Goal: Find specific page/section: Find specific page/section

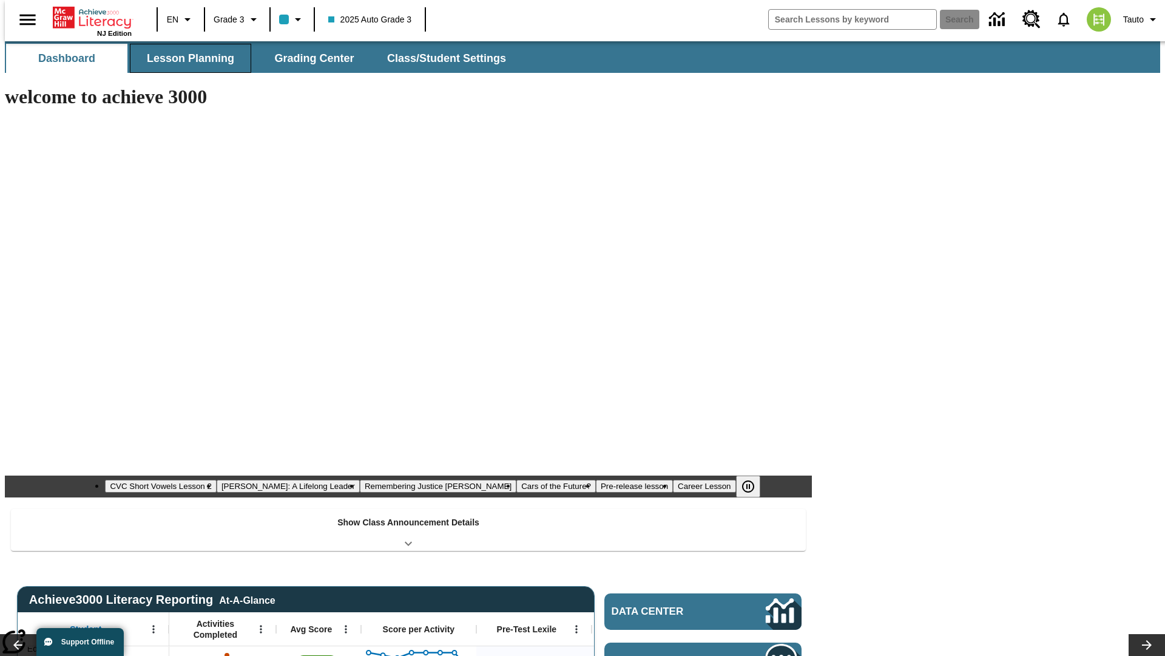
click at [186, 58] on span "Lesson Planning" at bounding box center [190, 59] width 87 height 14
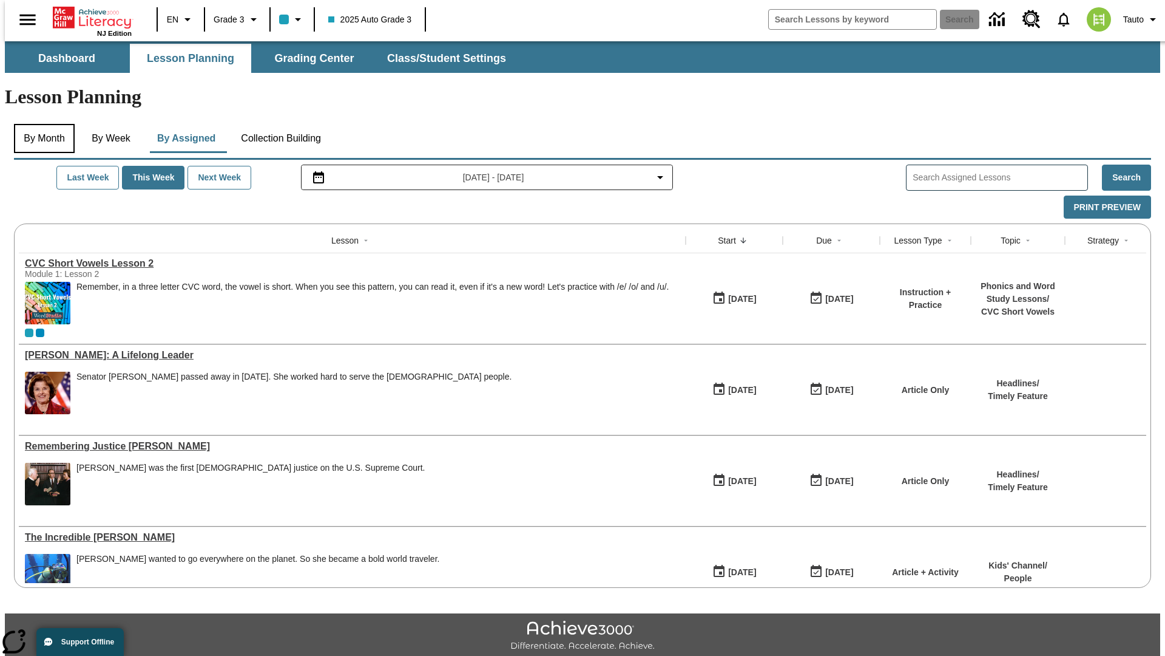
click at [41, 124] on button "By Month" at bounding box center [44, 138] width 61 height 29
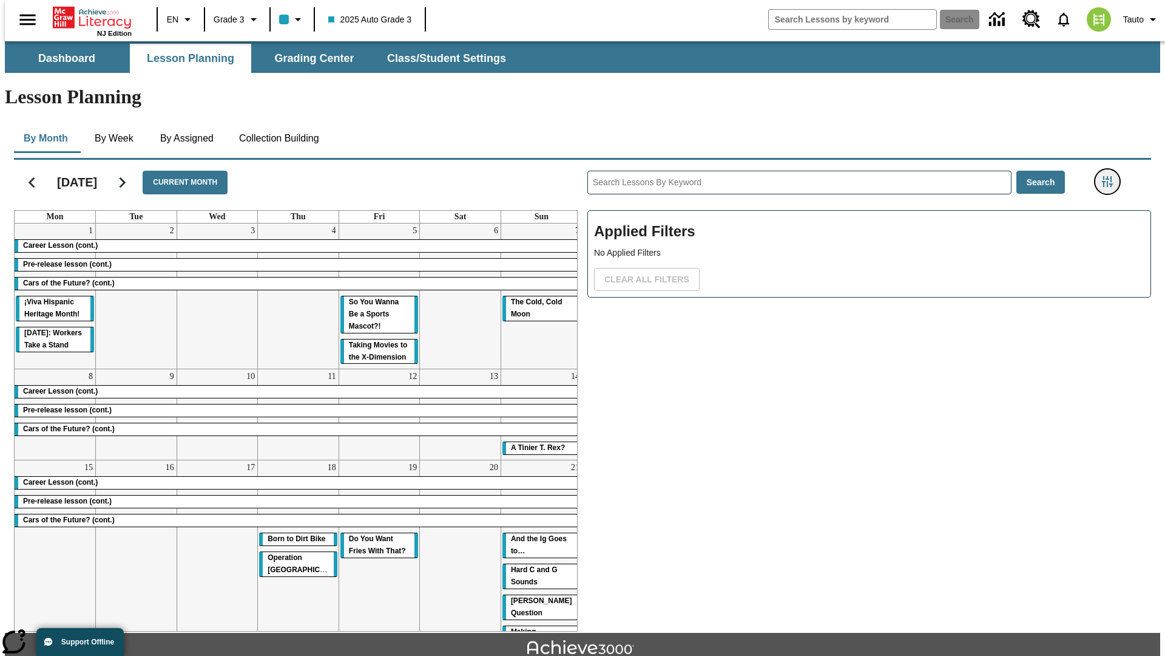
click at [1111, 176] on icon "Filters Side menu" at bounding box center [1107, 181] width 11 height 11
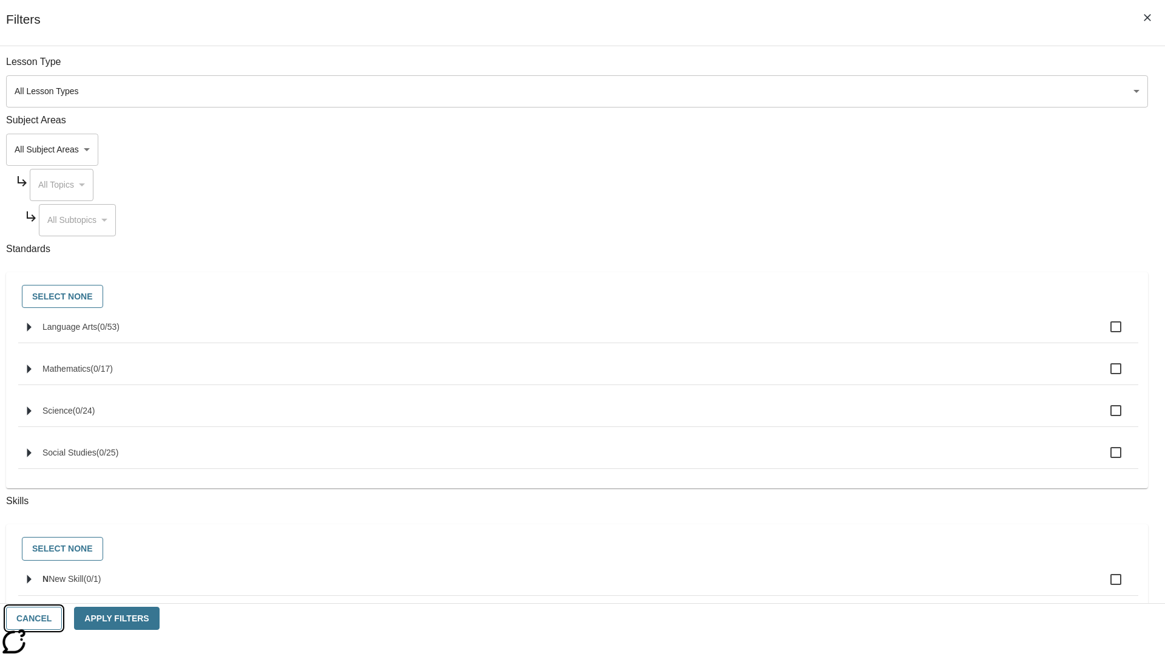
click at [62, 618] on button "Cancel" at bounding box center [34, 618] width 56 height 24
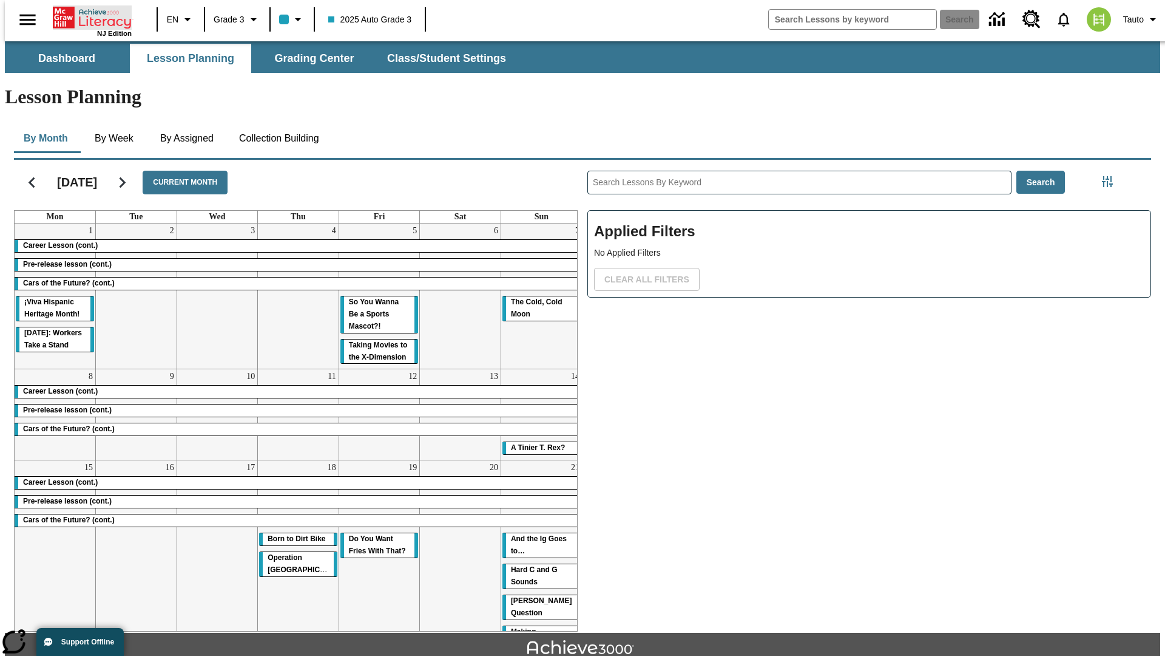
click at [87, 16] on icon "Home" at bounding box center [93, 17] width 81 height 24
